Goal: Ask a question

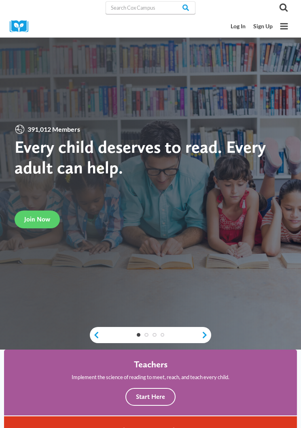
click at [242, 30] on link "Log In" at bounding box center [237, 26] width 23 height 14
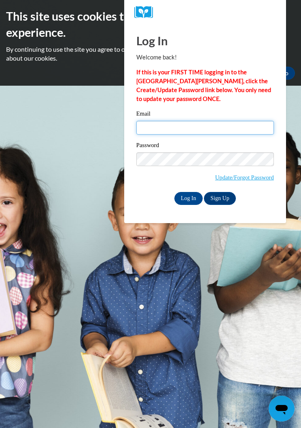
type input "suha22000@yahoo.com"
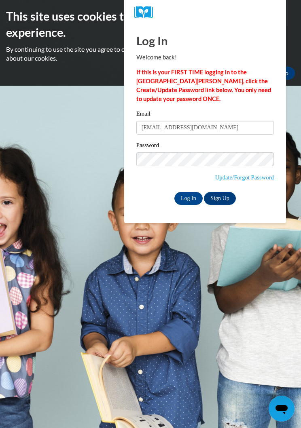
click at [188, 198] on input "Log In" at bounding box center [188, 198] width 28 height 13
click at [188, 202] on input "Log In" at bounding box center [188, 198] width 28 height 13
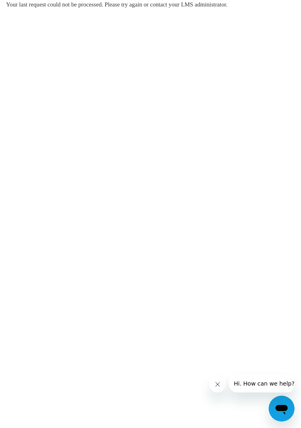
click at [285, 405] on icon "Open messaging window" at bounding box center [281, 408] width 15 height 15
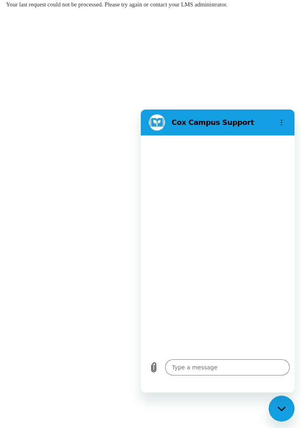
type textarea "x"
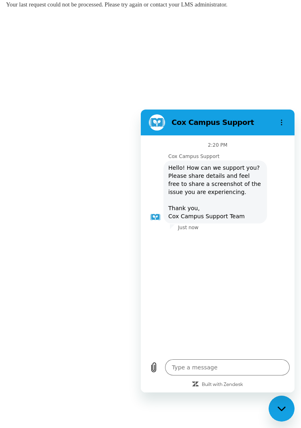
click at [236, 366] on textarea at bounding box center [227, 367] width 125 height 16
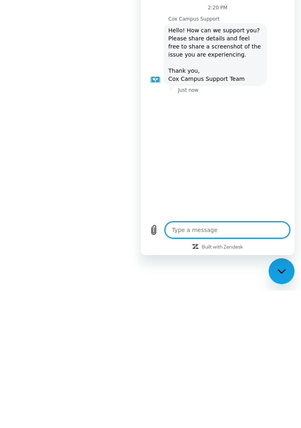
type textarea "I"
type textarea "x"
type textarea "Im"
type textarea "x"
type textarea "Imw"
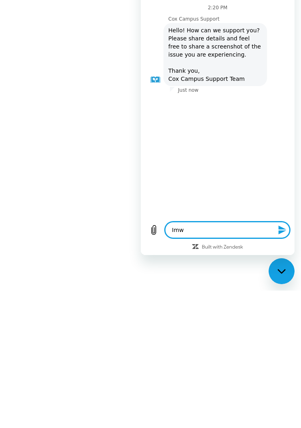
type textarea "x"
type textarea "Imwa"
type textarea "x"
type textarea "Imwam"
type textarea "x"
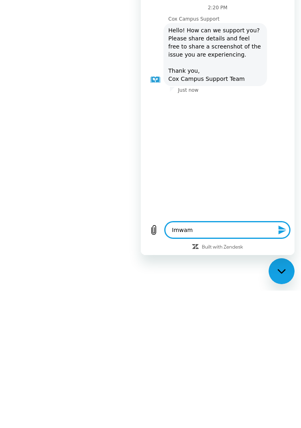
type textarea "Imwamt"
type textarea "x"
type textarea "I want"
type textarea "x"
type textarea "I want"
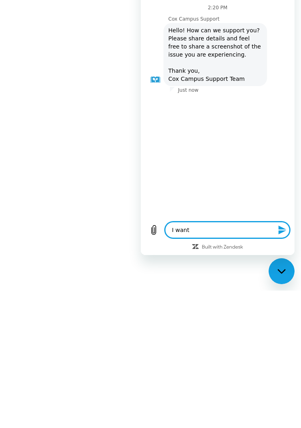
type textarea "x"
type textarea "I want t"
type textarea "x"
type textarea "I want tr"
type textarea "x"
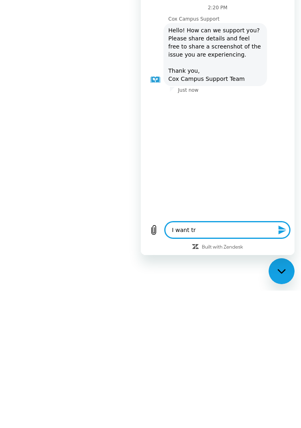
type textarea "I want tra"
type textarea "x"
type textarea "I want traa"
type textarea "x"
type textarea "I want traan"
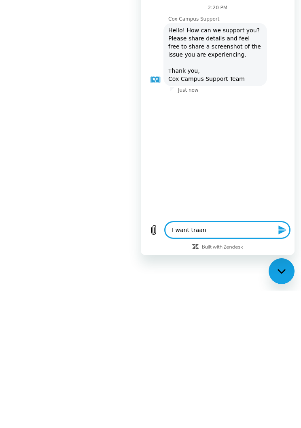
type textarea "x"
type textarea "I want traani"
type textarea "x"
type textarea "I want traanin"
type textarea "x"
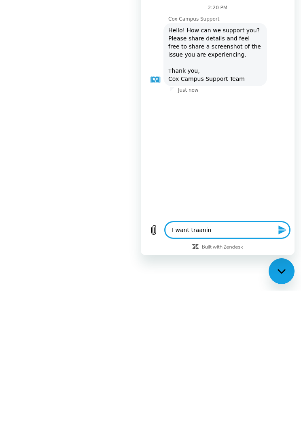
type textarea "I want traaning"
type textarea "x"
type textarea "I want traaning"
type textarea "x"
type textarea "I want traaning h"
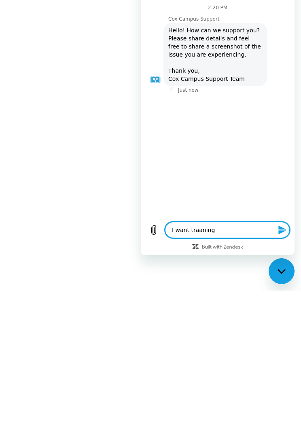
type textarea "x"
type textarea "I want traaning he"
type textarea "x"
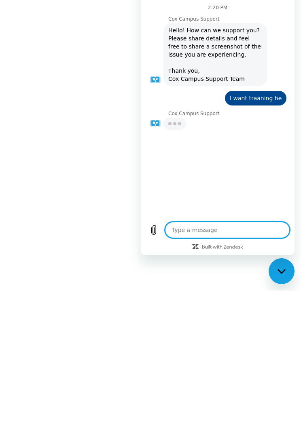
type textarea "x"
type textarea "h"
type textarea "x"
type textarea "he"
type textarea "x"
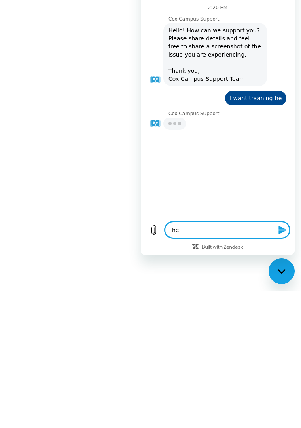
type textarea "hel"
type textarea "x"
type textarea "help"
type textarea "x"
type textarea "help"
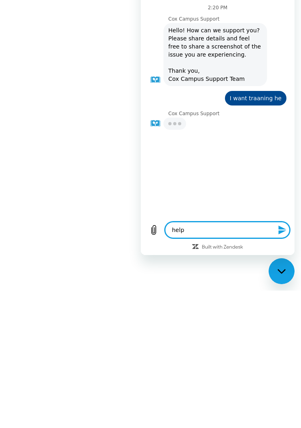
type textarea "x"
type textarea "help o"
type textarea "x"
type textarea "help oc"
type textarea "x"
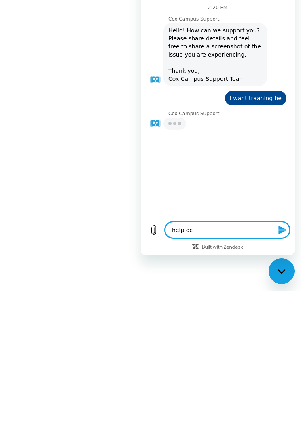
type textarea "help occ"
type textarea "x"
type textarea "help occr"
type textarea "x"
type textarea "help occrr"
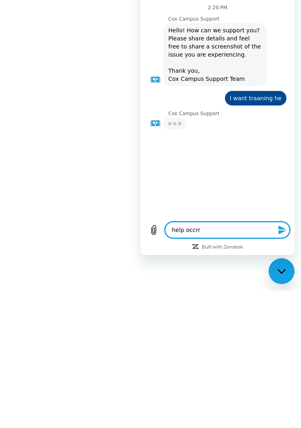
type textarea "x"
type textarea "help occrra"
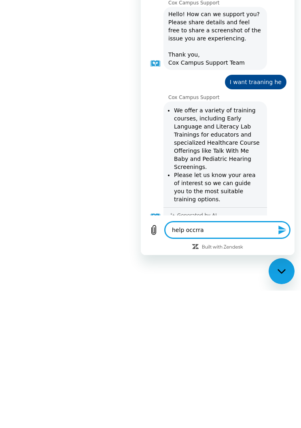
type textarea "x"
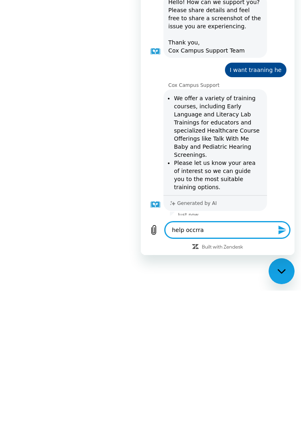
type textarea "help occrra"
click at [283, 274] on div "Close messaging window" at bounding box center [281, 271] width 24 height 24
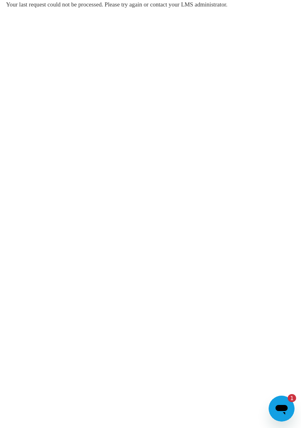
click at [286, 409] on icon "Open messaging window, 1 unread message" at bounding box center [281, 410] width 12 height 10
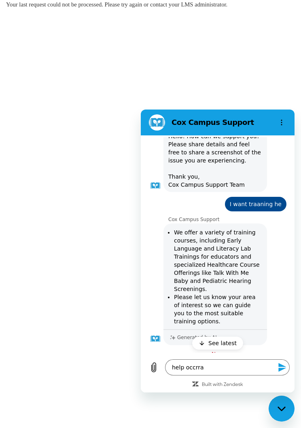
type textarea "x"
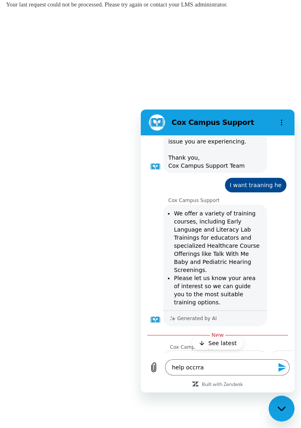
scroll to position [51, 0]
click at [281, 371] on icon "Send message" at bounding box center [282, 368] width 10 height 10
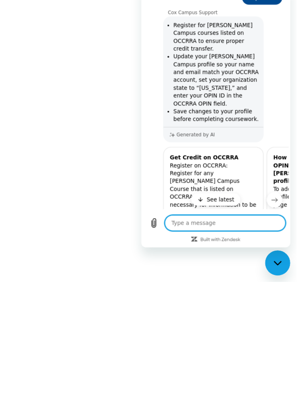
scroll to position [416, 0]
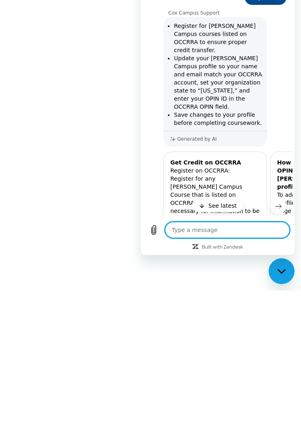
click at [233, 241] on link "View article" at bounding box center [215, 249] width 96 height 16
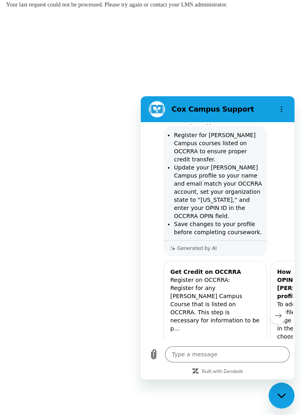
type textarea "x"
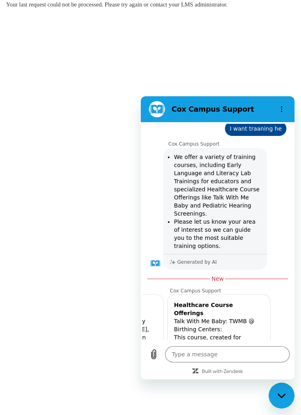
scroll to position [90, 0]
